Goal: Task Accomplishment & Management: Manage account settings

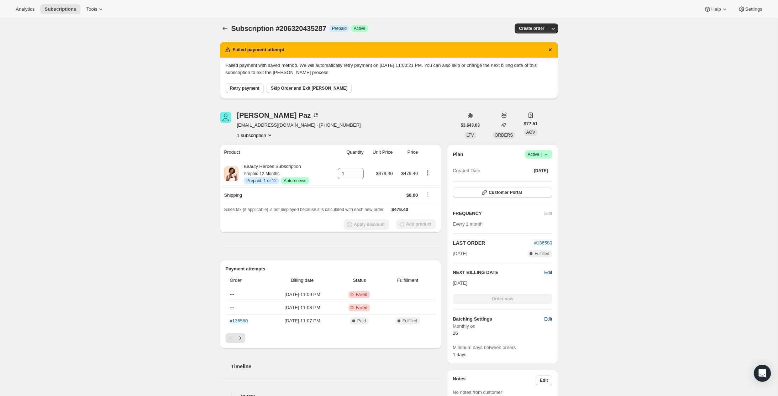
scroll to position [4, 0]
click at [526, 194] on button "Customer Portal" at bounding box center [502, 192] width 99 height 10
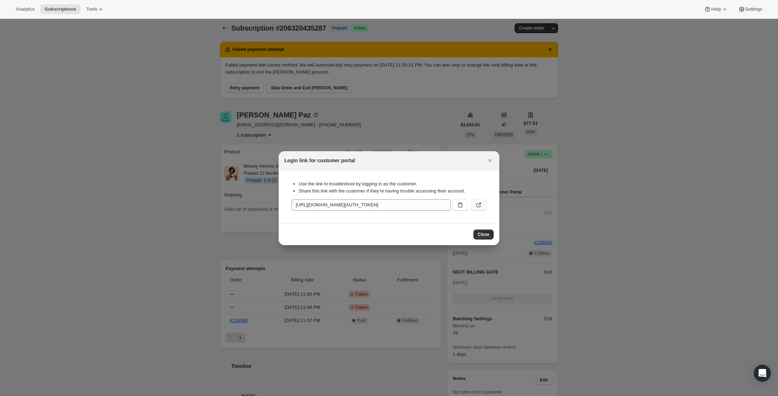
click at [480, 205] on icon ":rbu:" at bounding box center [478, 204] width 7 height 7
click at [488, 160] on icon "Close" at bounding box center [490, 160] width 7 height 7
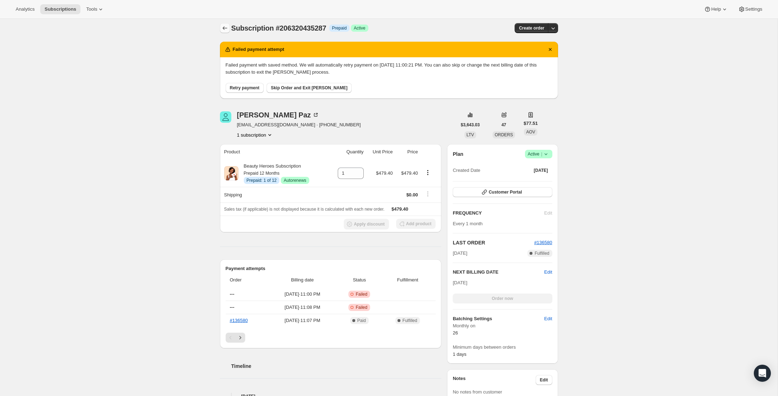
click at [223, 27] on icon "Subscriptions" at bounding box center [224, 28] width 7 height 7
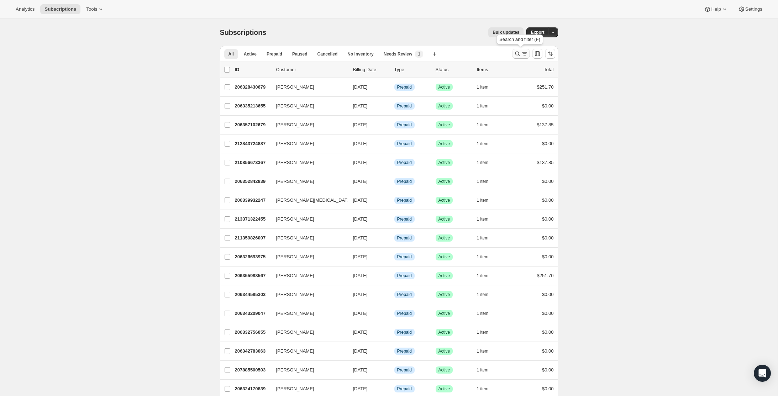
click at [521, 52] on div "Search and filter results" at bounding box center [521, 53] width 14 height 7
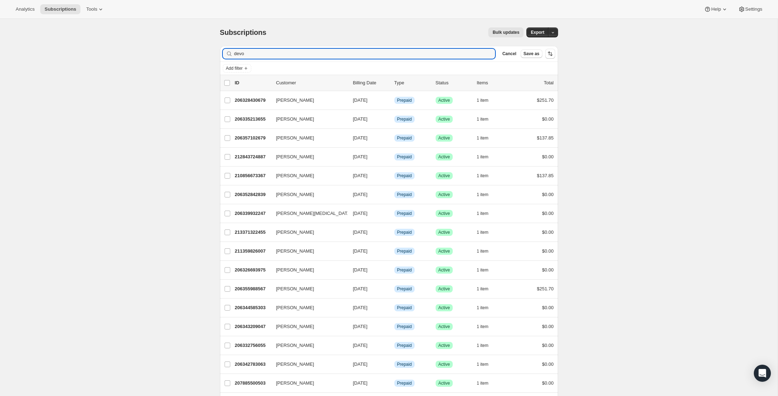
type input "devon"
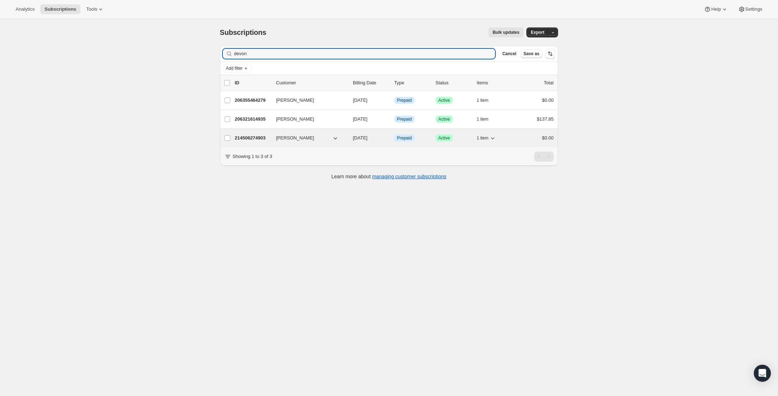
click at [252, 137] on p "214506274903" at bounding box center [253, 138] width 36 height 7
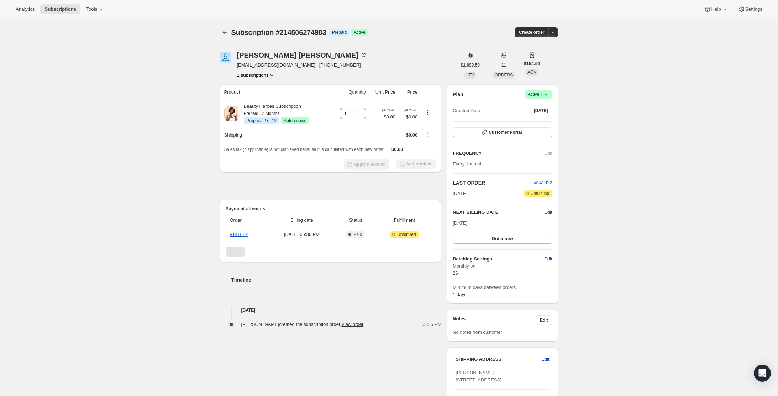
click at [270, 75] on icon "Product actions" at bounding box center [271, 75] width 3 height 2
click at [250, 89] on span "206355464279" at bounding box center [242, 88] width 31 height 5
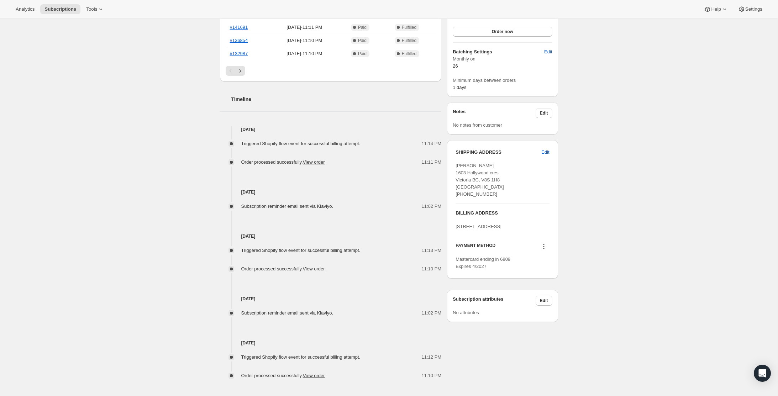
scroll to position [216, 0]
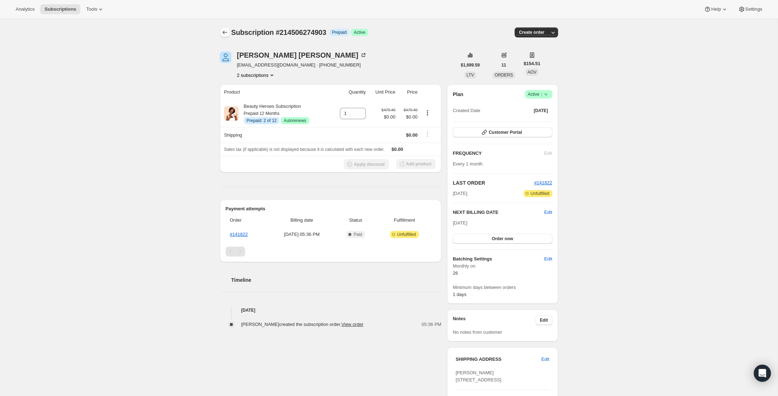
click at [222, 35] on icon "Subscriptions" at bounding box center [224, 32] width 7 height 7
